Goal: Check status: Check status

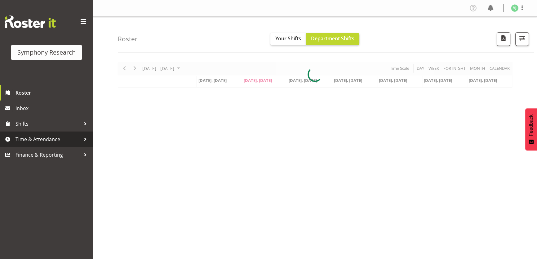
click at [77, 140] on span "Time & Attendance" at bounding box center [47, 139] width 65 height 9
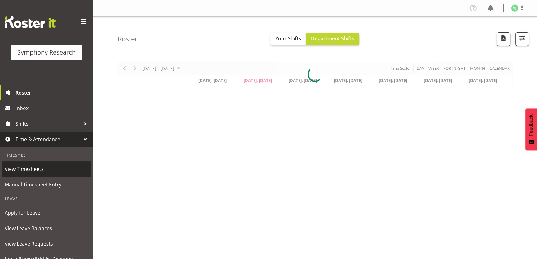
click at [65, 169] on span "View Timesheets" at bounding box center [47, 168] width 84 height 9
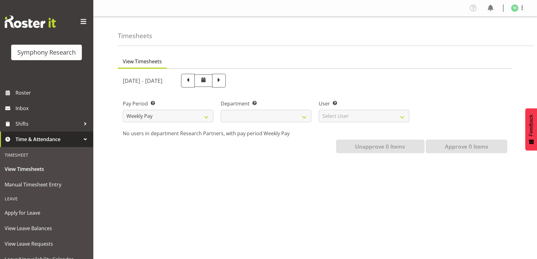
select select
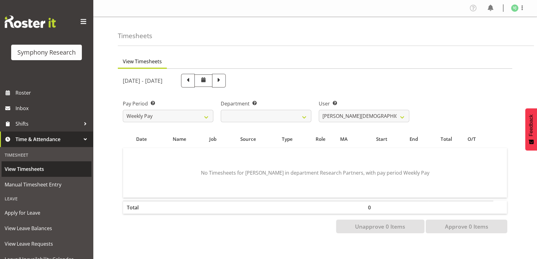
click at [51, 172] on span "View Timesheets" at bounding box center [47, 168] width 84 height 9
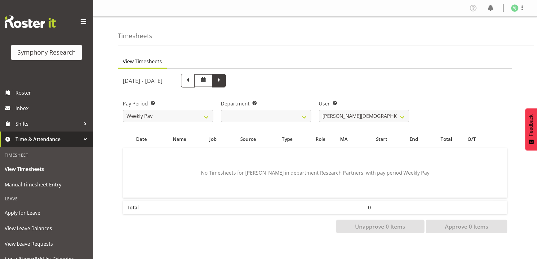
click at [226, 84] on span at bounding box center [219, 81] width 14 height 14
select select
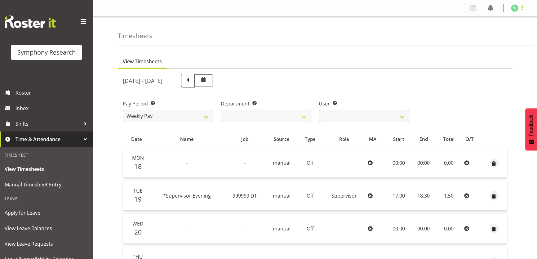
click at [520, 6] on span at bounding box center [521, 7] width 7 height 7
click at [492, 29] on link "Log Out" at bounding box center [496, 32] width 60 height 11
